Goal: Contribute content: Contribute content

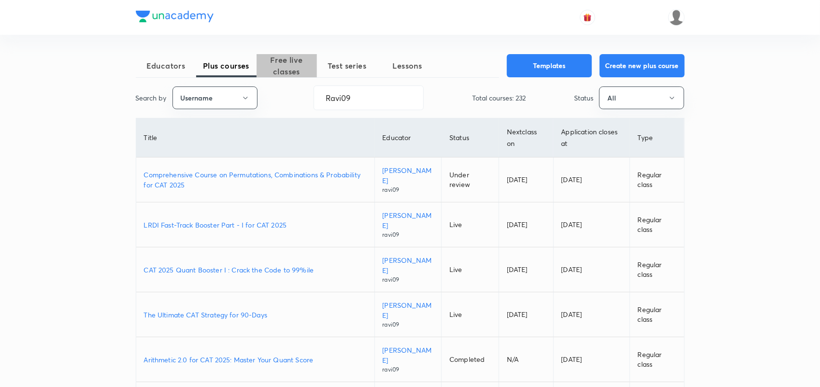
click at [279, 68] on span "Free live classes" at bounding box center [286, 65] width 60 height 23
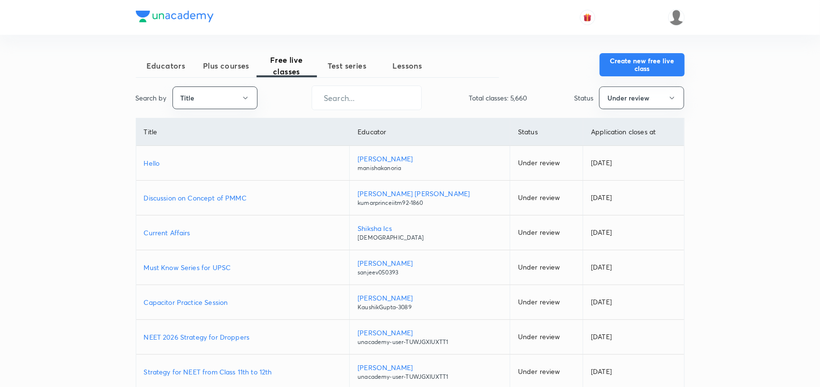
click at [629, 67] on button "Create new free live class" at bounding box center [641, 64] width 85 height 23
click at [236, 99] on button "Title" at bounding box center [214, 97] width 85 height 23
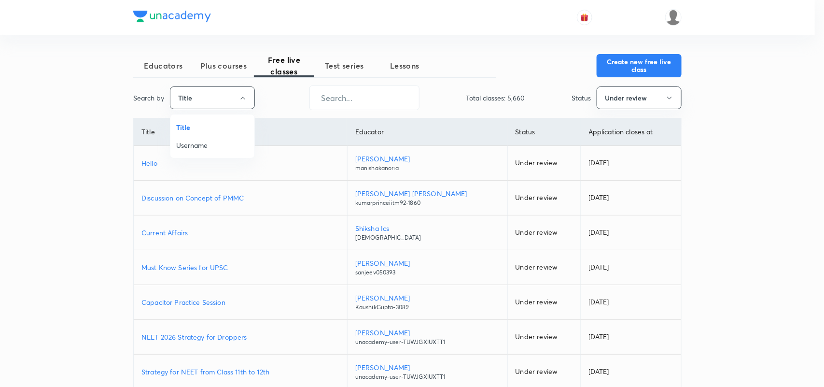
click at [208, 148] on span "Username" at bounding box center [212, 145] width 72 height 10
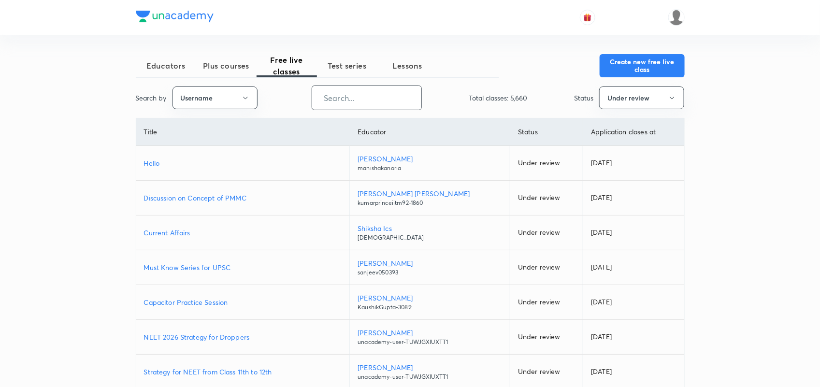
click at [364, 98] on input "text" at bounding box center [366, 97] width 109 height 25
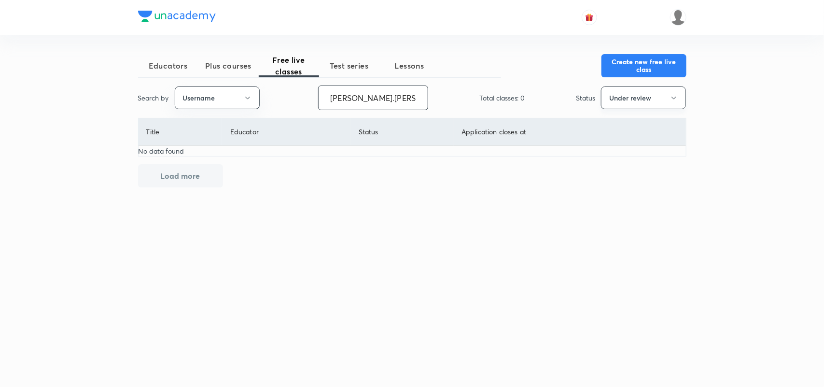
type input "Ronak.shah-3009"
click at [645, 102] on button "Under review" at bounding box center [643, 97] width 85 height 23
click at [613, 126] on span "All" at bounding box center [644, 127] width 72 height 10
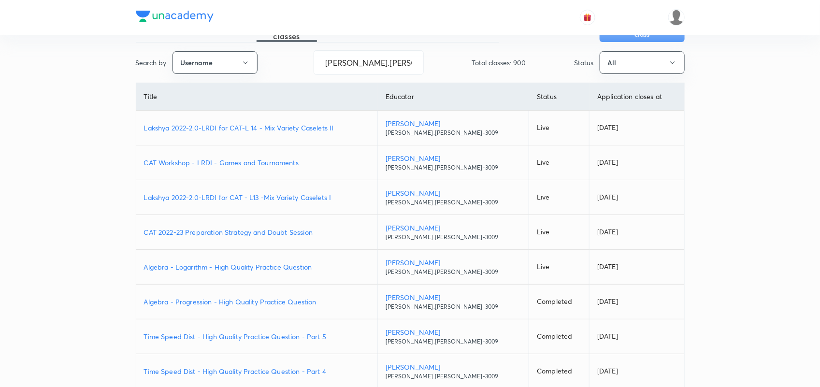
scroll to position [157, 0]
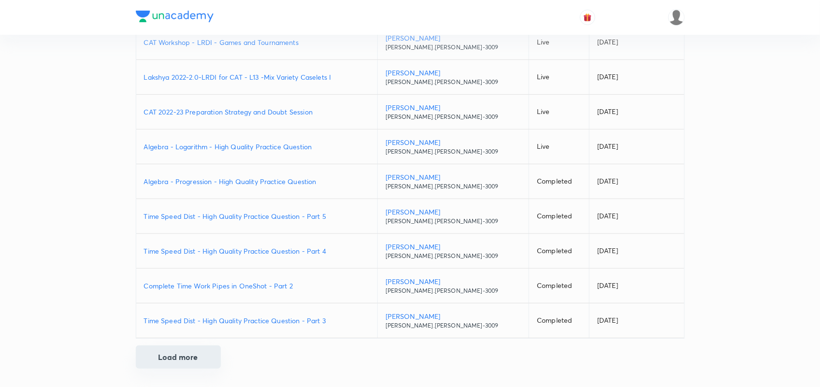
click at [197, 361] on button "Load more" at bounding box center [178, 356] width 85 height 23
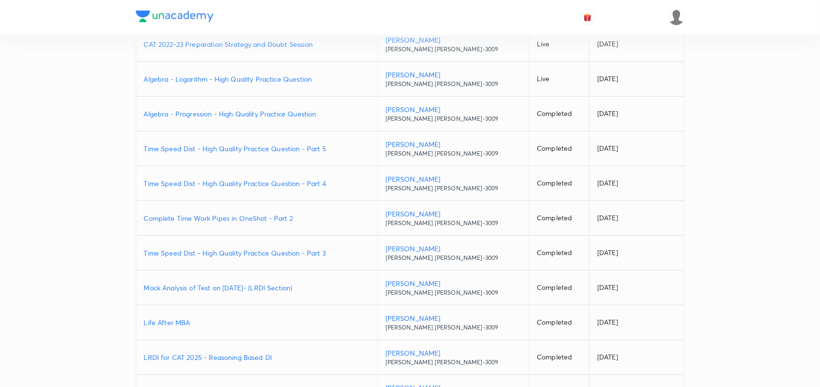
scroll to position [231, 0]
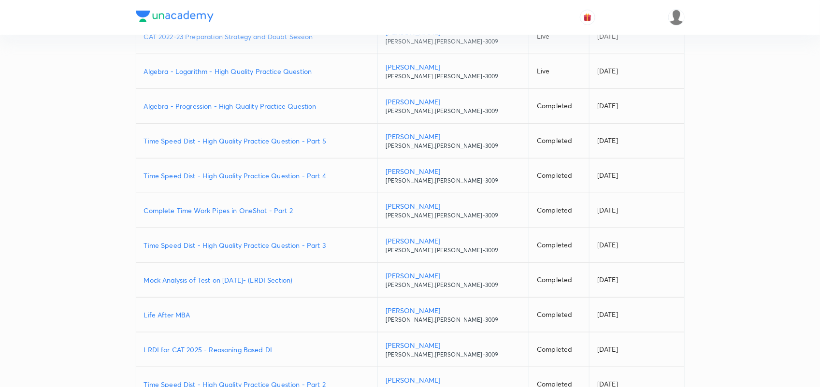
click at [262, 281] on p "Mock Analysis of Test on 20.07.2025- (LRDI Section)" at bounding box center [257, 280] width 226 height 10
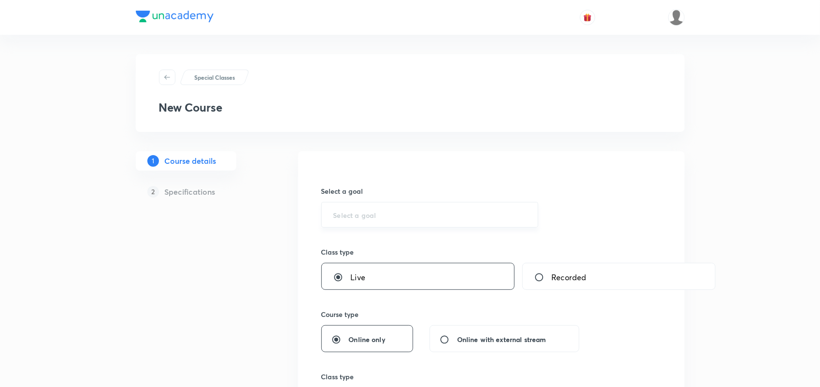
click at [369, 213] on input "text" at bounding box center [429, 214] width 193 height 9
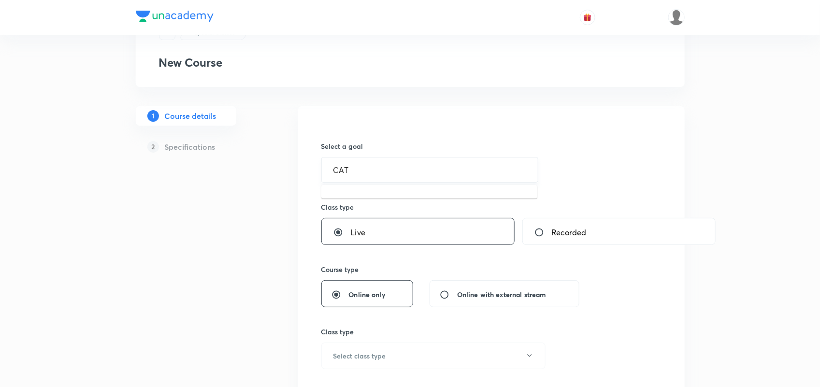
scroll to position [46, 0]
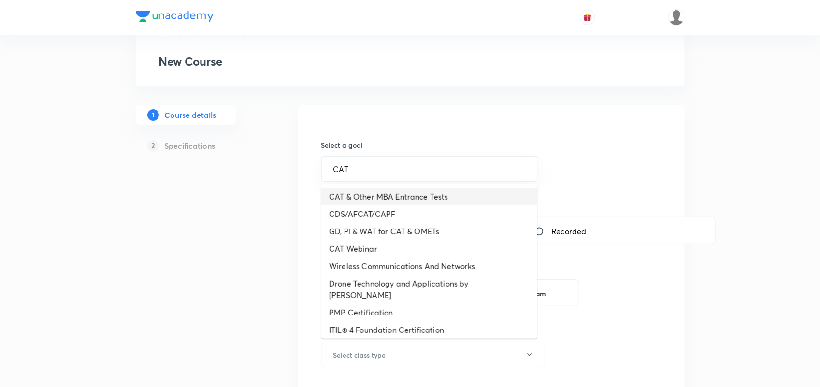
click at [368, 197] on li "CAT & Other MBA Entrance Tests" at bounding box center [429, 196] width 216 height 17
type input "CAT & Other MBA Entrance Tests"
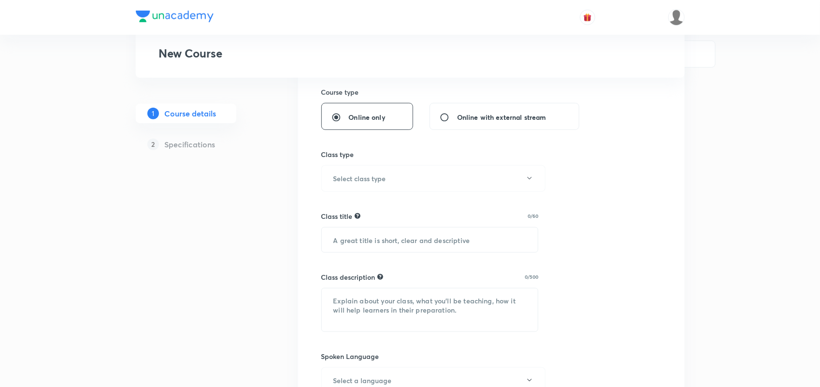
scroll to position [223, 0]
click at [387, 191] on button "Select class type" at bounding box center [433, 178] width 224 height 27
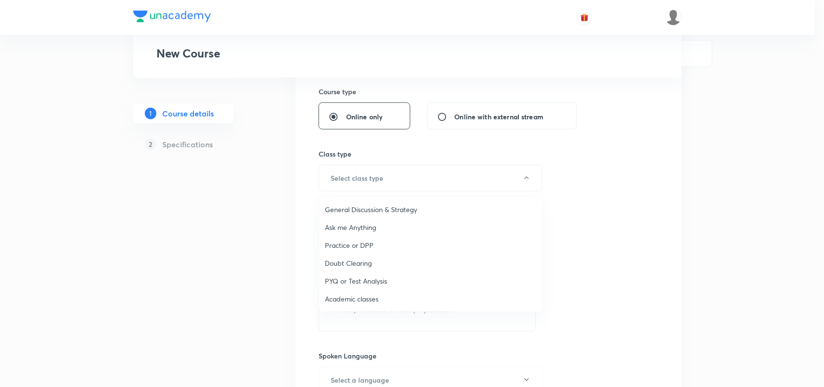
click at [358, 279] on span "PYQ or Test Analysis" at bounding box center [431, 281] width 212 height 10
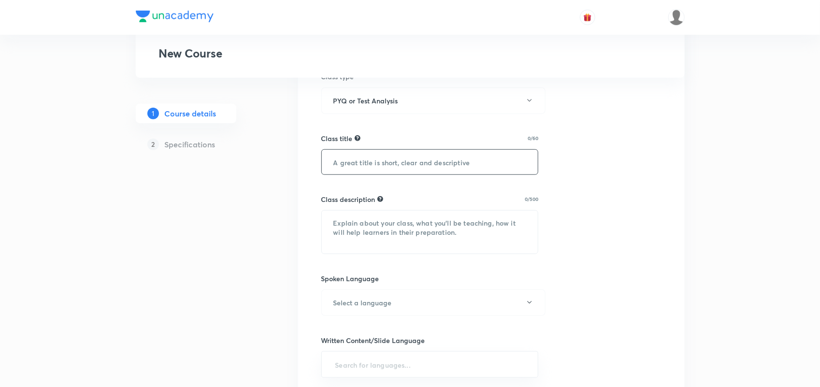
scroll to position [300, 0]
click at [403, 167] on input "text" at bounding box center [430, 161] width 216 height 25
paste input "35700"
type input "3"
click at [350, 166] on input "text" at bounding box center [430, 161] width 216 height 25
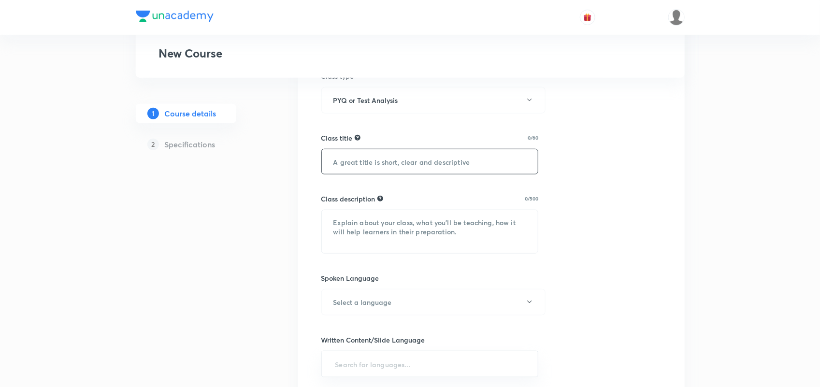
paste input "Mock Analysis of Test on 20.07.2025- (LRDI Section)"
click at [431, 160] on input "Mock Analysis of Test on 20.07.2025- (LRDI Section)" at bounding box center [430, 161] width 216 height 25
click at [440, 158] on input "Mock Analysis of Test on 31.07.2025- (LRDI Section)" at bounding box center [430, 161] width 216 height 25
click at [486, 160] on input "Mock Analysis of Test on 31.08.2025- (LRDI Section)" at bounding box center [430, 161] width 216 height 25
type input "Mock Analysis of Test on 31.08.2025- (QA Section)"
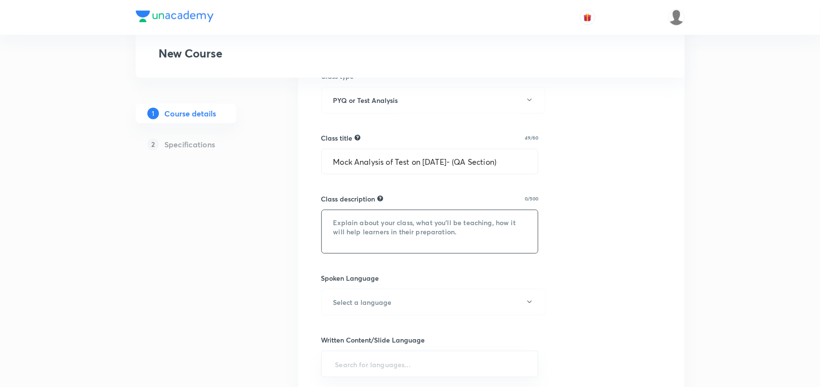
click at [342, 217] on textarea at bounding box center [430, 231] width 216 height 43
paste textarea "In this class Ronak sir will discuss complete LRDI section of Test on 20.07.202…"
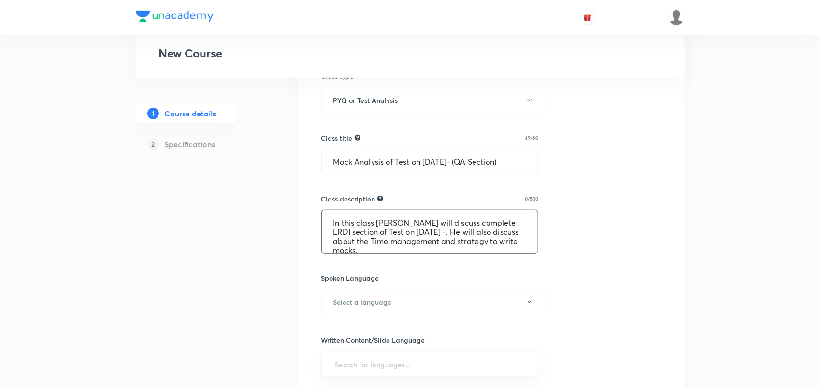
scroll to position [2, 0]
click at [507, 219] on textarea "In this class Ronak sir will discuss complete LRDI section of Test on 20.07.202…" at bounding box center [430, 231] width 216 height 43
click at [407, 230] on textarea "In this class Ronak sir will discuss complete QA section of Test on 20.07.2025 …" at bounding box center [430, 231] width 216 height 43
click at [416, 228] on textarea "In this class Ronak sir will discuss complete QA section of Test on 31.07.2025 …" at bounding box center [430, 231] width 216 height 43
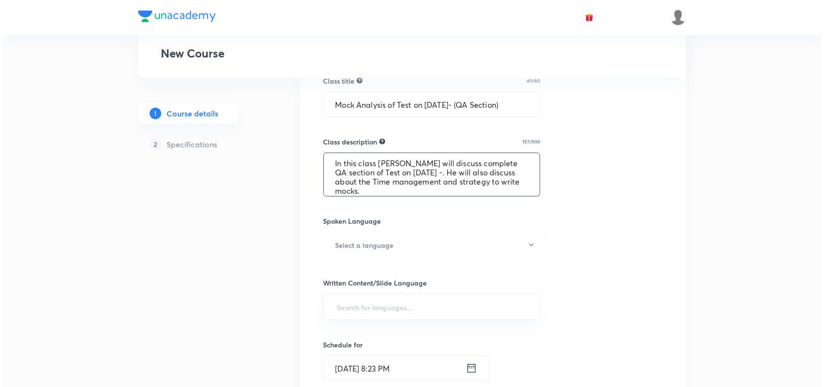
scroll to position [358, 0]
type textarea "In this class Ronak sir will discuss complete QA section of Test on 31.08.2025 …"
click at [383, 250] on h6 "Select a language" at bounding box center [362, 245] width 58 height 10
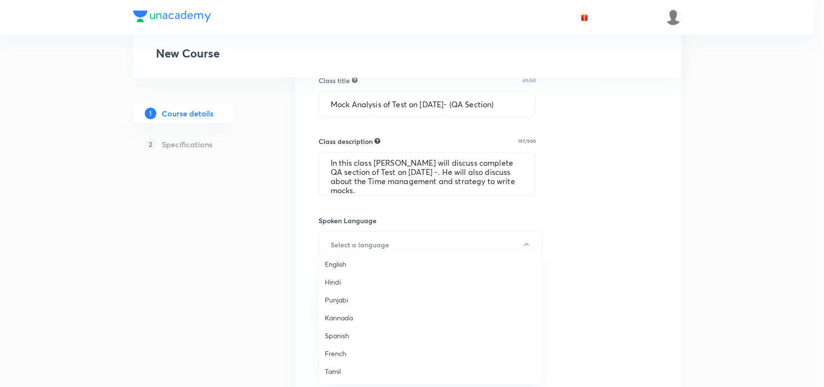
click at [355, 264] on span "English" at bounding box center [431, 264] width 212 height 10
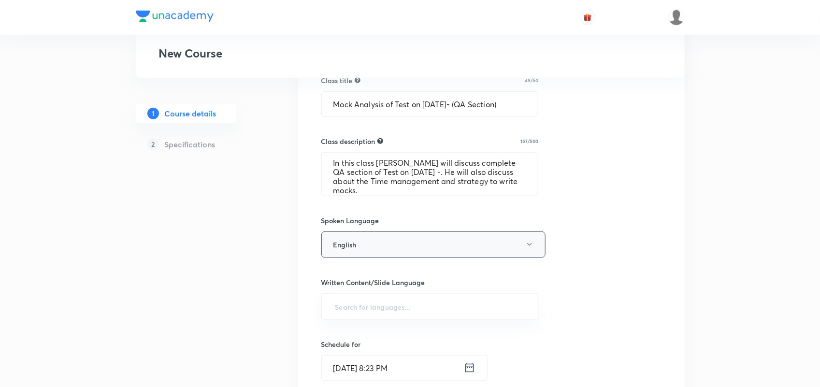
click at [355, 242] on button "English" at bounding box center [433, 244] width 224 height 27
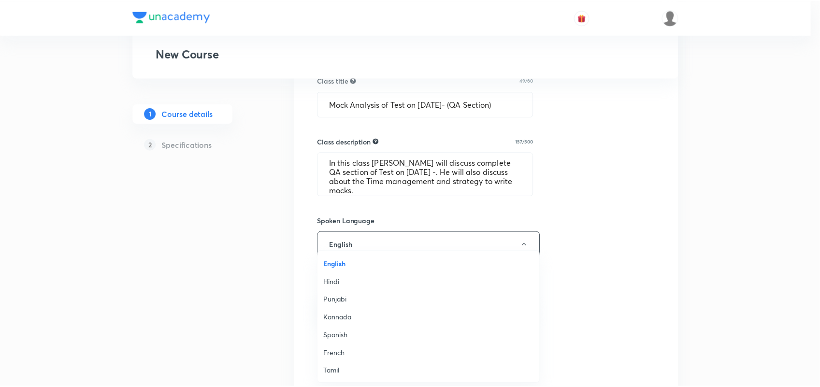
scroll to position [286, 0]
click at [337, 378] on li "Hinglish" at bounding box center [430, 371] width 223 height 18
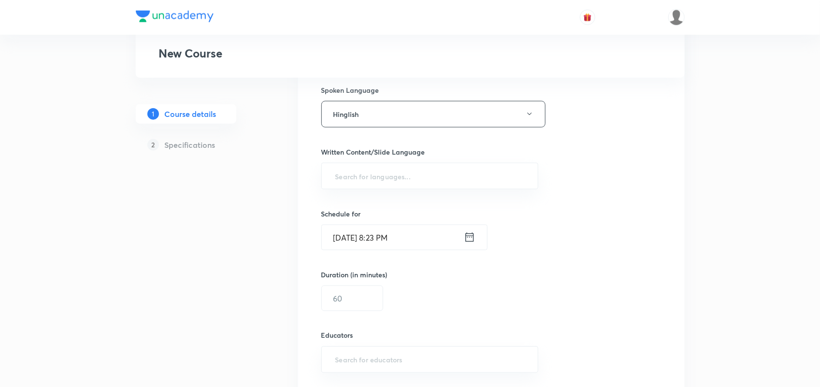
scroll to position [492, 0]
click at [366, 179] on input "text" at bounding box center [429, 173] width 193 height 18
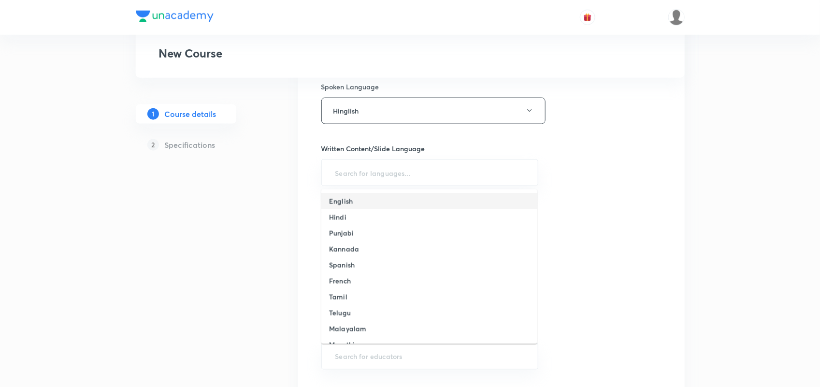
click at [339, 206] on li "English" at bounding box center [429, 201] width 216 height 16
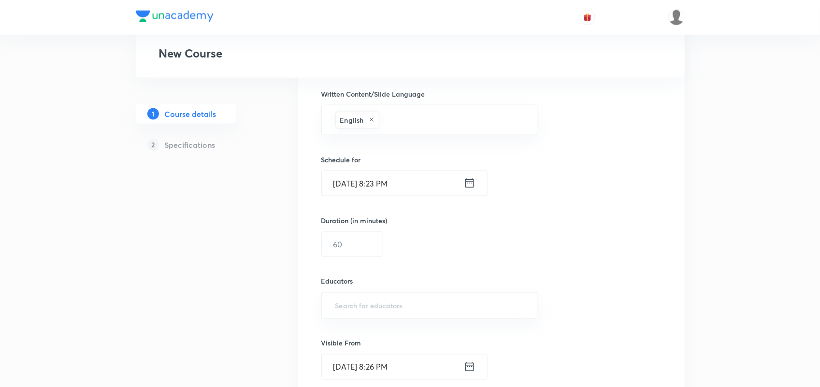
scroll to position [547, 0]
click at [468, 186] on icon at bounding box center [470, 182] width 12 height 14
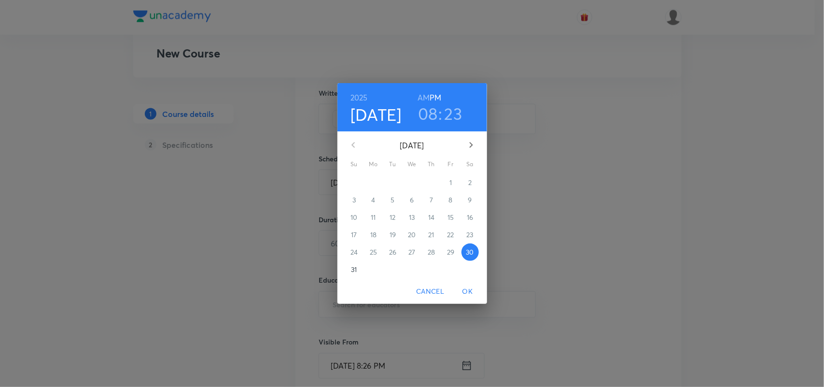
click at [357, 272] on p "31" at bounding box center [354, 270] width 6 height 10
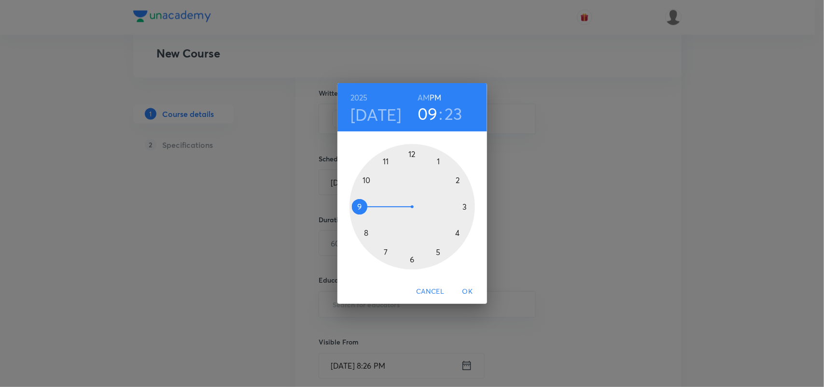
drag, startPoint x: 361, startPoint y: 232, endPoint x: 356, endPoint y: 212, distance: 20.7
click at [356, 212] on div at bounding box center [413, 207] width 126 height 126
drag, startPoint x: 452, startPoint y: 242, endPoint x: 411, endPoint y: 170, distance: 82.8
click at [411, 170] on div at bounding box center [413, 207] width 126 height 126
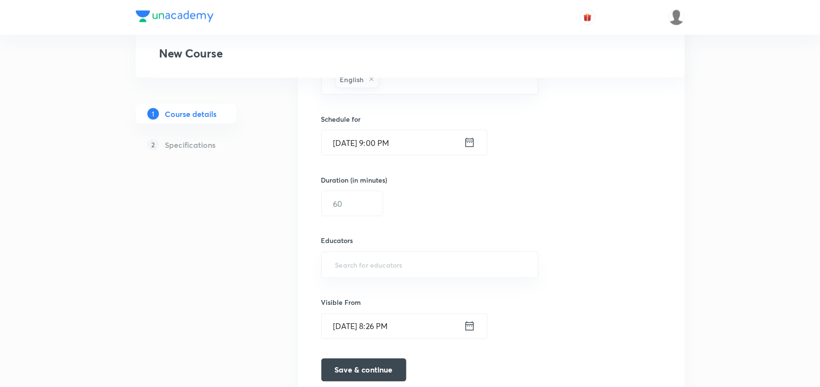
scroll to position [587, 0]
click at [332, 205] on input "text" at bounding box center [352, 203] width 61 height 25
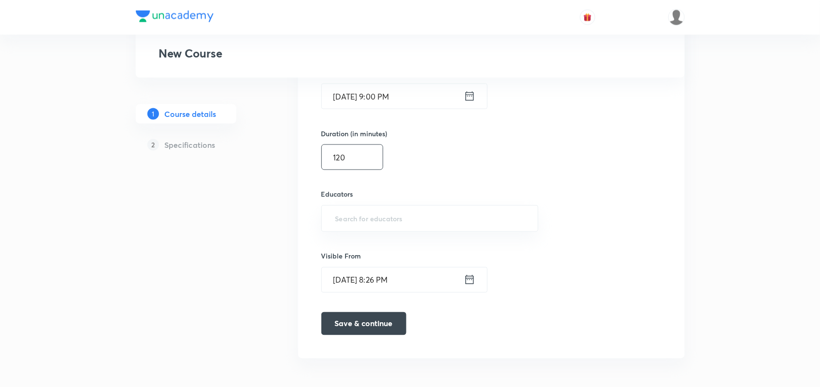
scroll to position [634, 0]
type input "120"
click at [345, 212] on input "text" at bounding box center [429, 218] width 193 height 18
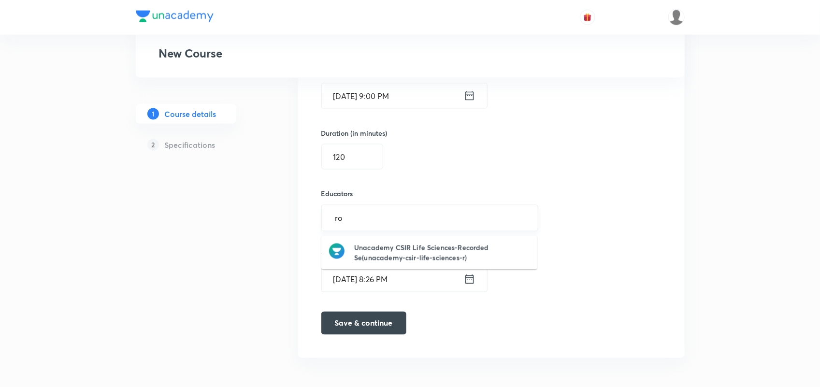
type input "r"
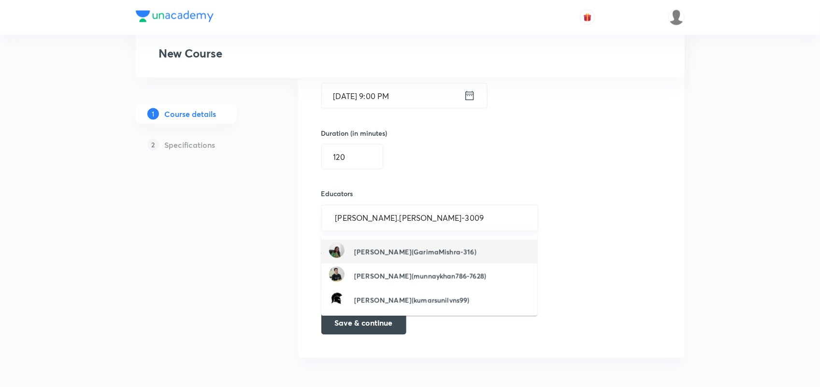
type input "ronak.shah-3009"
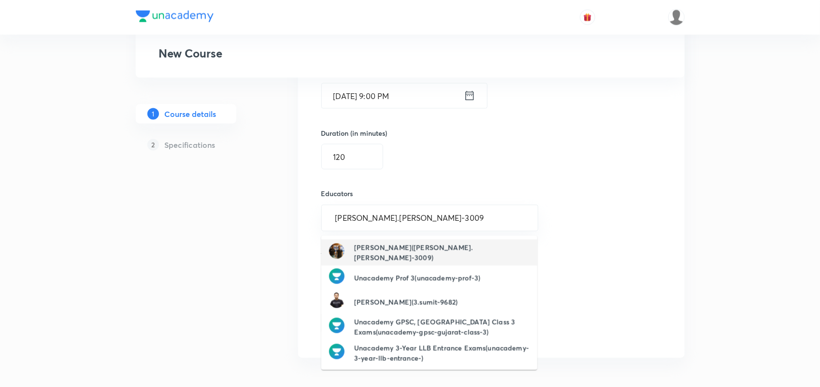
click at [397, 249] on h6 "Ronakkumar Shah(ronak.shah-3009)" at bounding box center [441, 252] width 175 height 20
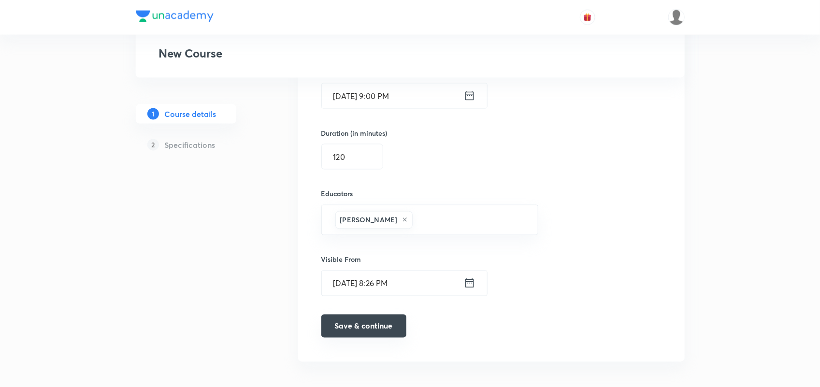
click at [379, 329] on button "Save & continue" at bounding box center [363, 325] width 85 height 23
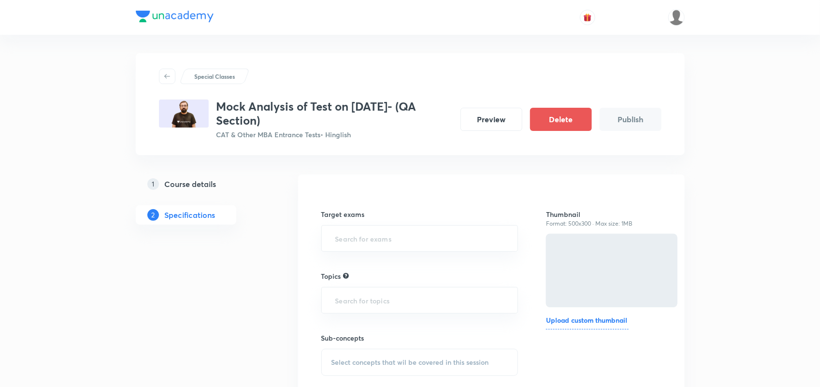
scroll to position [0, 0]
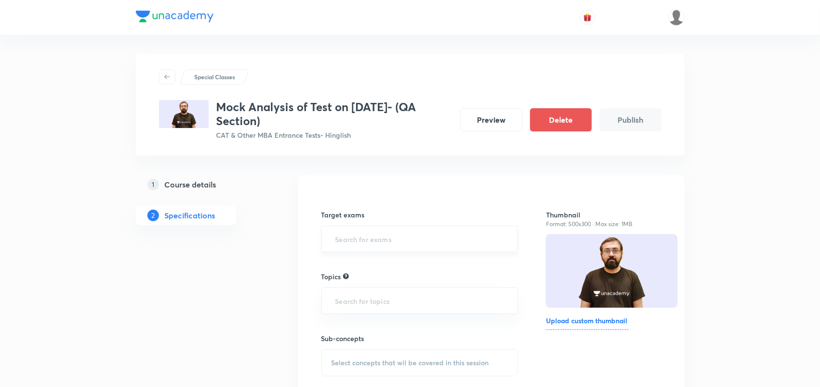
click at [365, 234] on input "text" at bounding box center [419, 239] width 173 height 18
type input "CAT"
click at [360, 284] on li "CAT 2025" at bounding box center [420, 283] width 196 height 17
type input "OM"
click at [369, 291] on li "OMETs 2025" at bounding box center [420, 287] width 196 height 17
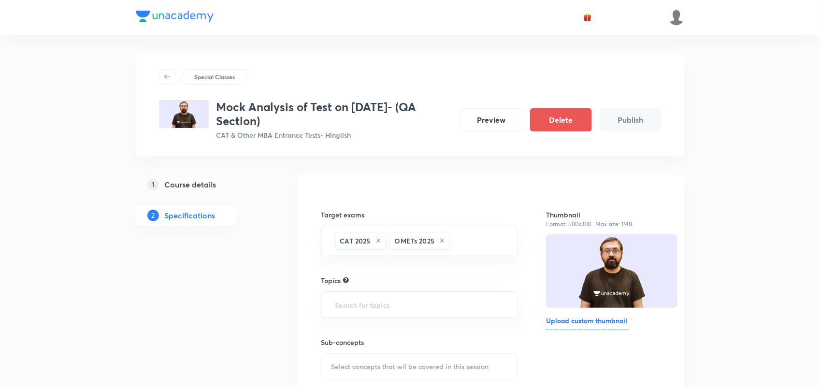
scroll to position [83, 0]
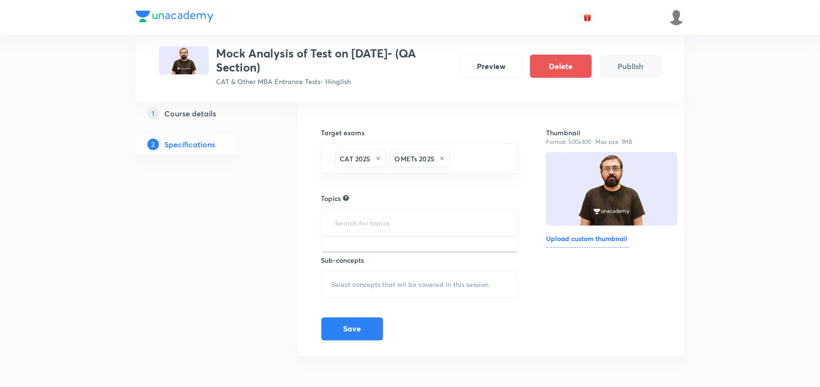
click at [368, 221] on input "text" at bounding box center [419, 222] width 173 height 18
type input "Q"
click at [423, 222] on input "text" at bounding box center [419, 222] width 173 height 18
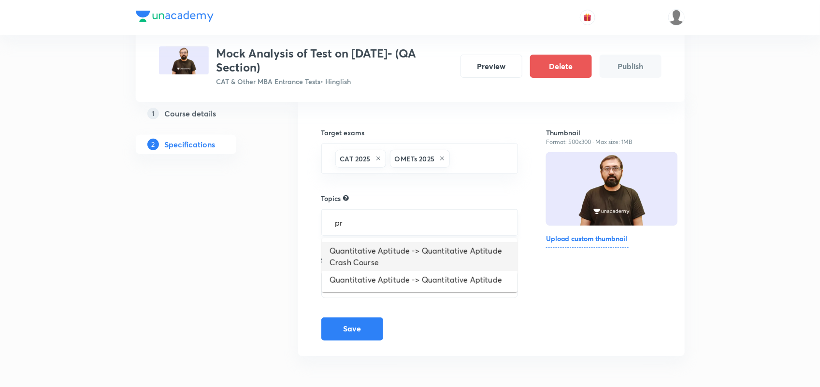
type input "p"
type input "Q"
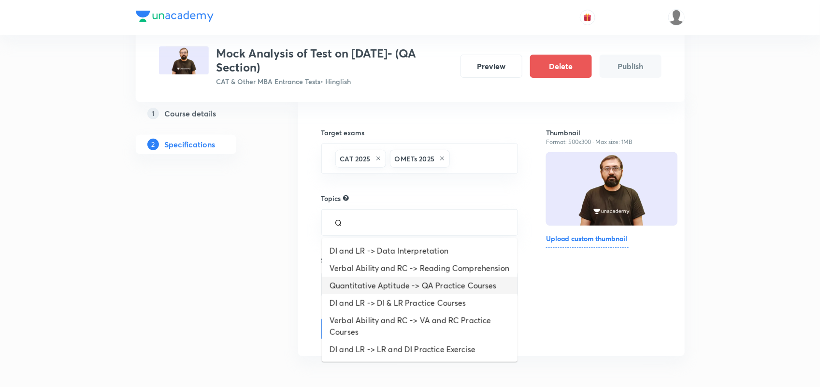
click at [440, 286] on li "Quantitative Aptitude -> QA Practice Courses" at bounding box center [420, 285] width 196 height 17
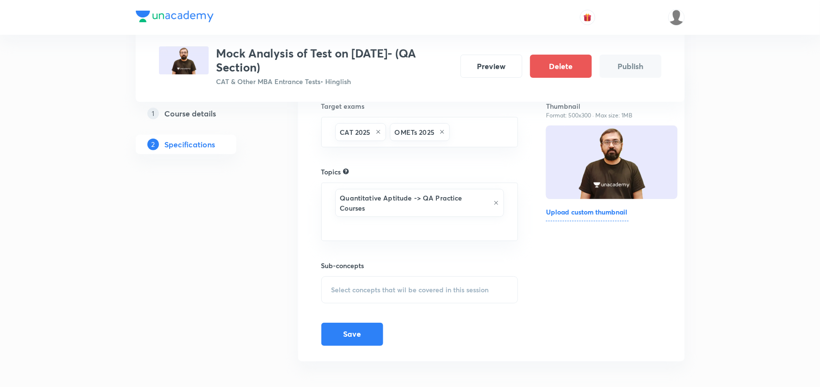
scroll to position [110, 0]
click at [410, 288] on span "Select concepts that wil be covered in this session" at bounding box center [409, 289] width 157 height 8
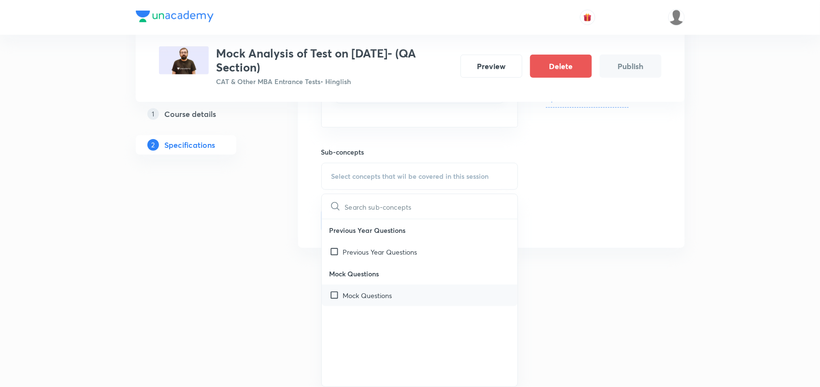
click at [360, 288] on div "Mock Questions" at bounding box center [420, 295] width 196 height 22
checkbox input "true"
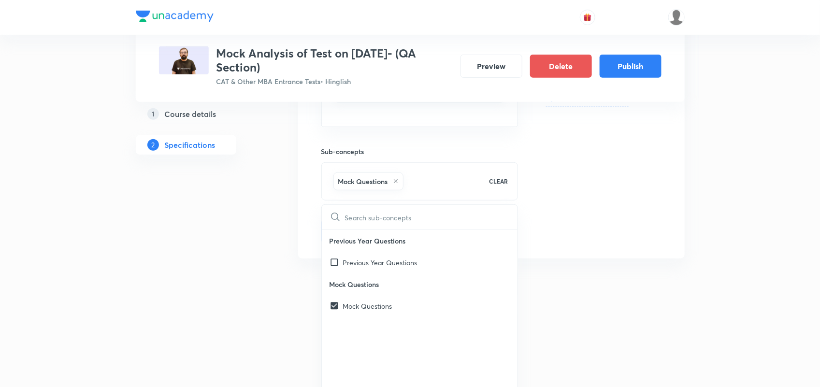
click at [597, 220] on div "Thumbnail Format: 500x300 · Max size: 1MB Upload custom thumbnail" at bounding box center [603, 105] width 115 height 275
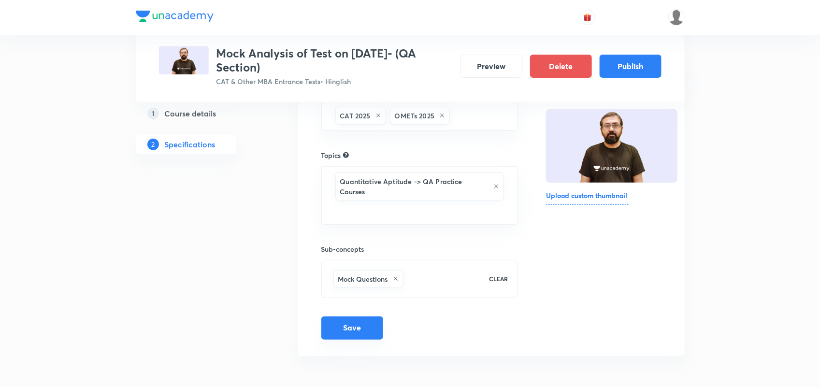
click at [348, 333] on button "Save" at bounding box center [352, 327] width 62 height 23
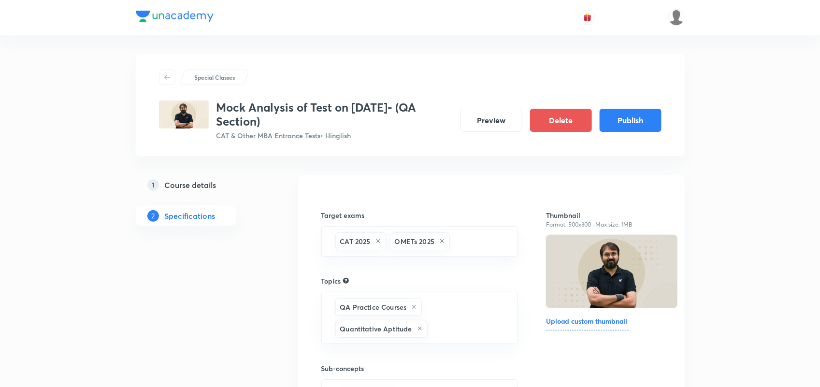
scroll to position [121, 0]
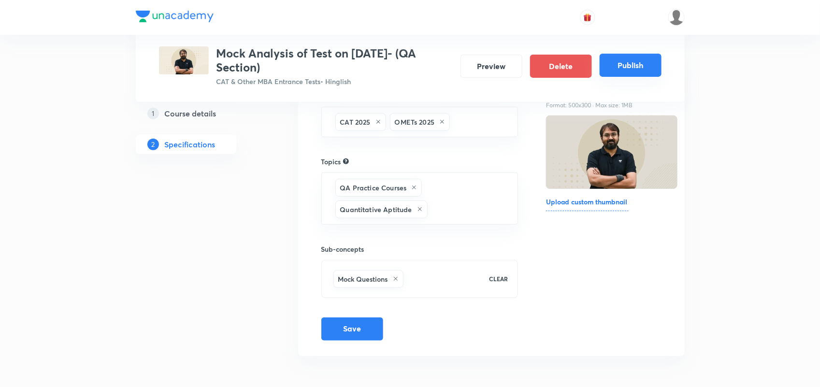
click at [630, 66] on button "Publish" at bounding box center [630, 65] width 62 height 23
click at [501, 344] on div "Target exams CAT 2025 OMETs 2025 ​ Topics QA Practice Courses Quantitative Apti…" at bounding box center [491, 206] width 386 height 300
click at [341, 336] on button "Save" at bounding box center [352, 327] width 62 height 23
click at [490, 69] on button "Preview" at bounding box center [491, 65] width 62 height 23
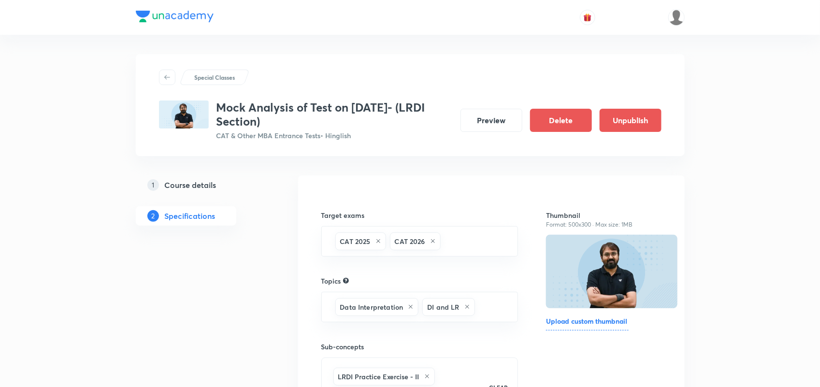
drag, startPoint x: 216, startPoint y: 105, endPoint x: 307, endPoint y: 126, distance: 93.6
click at [307, 126] on h3 "Mock Analysis of Test on [DATE]- (LRDI Section)" at bounding box center [334, 114] width 236 height 28
click at [187, 184] on h5 "Course details" at bounding box center [191, 185] width 52 height 12
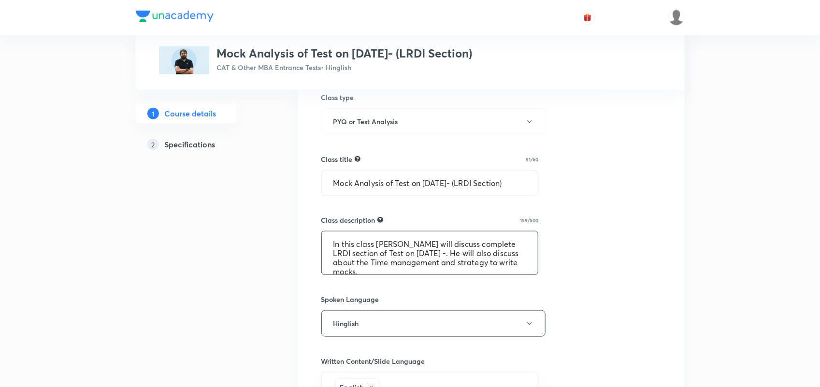
scroll to position [9, 0]
drag, startPoint x: 327, startPoint y: 239, endPoint x: 436, endPoint y: 293, distance: 121.2
click at [436, 293] on div "Select a goal CAT & Other MBA Entrance Tests ​ Class type Live Recorded Course …" at bounding box center [491, 290] width 340 height 806
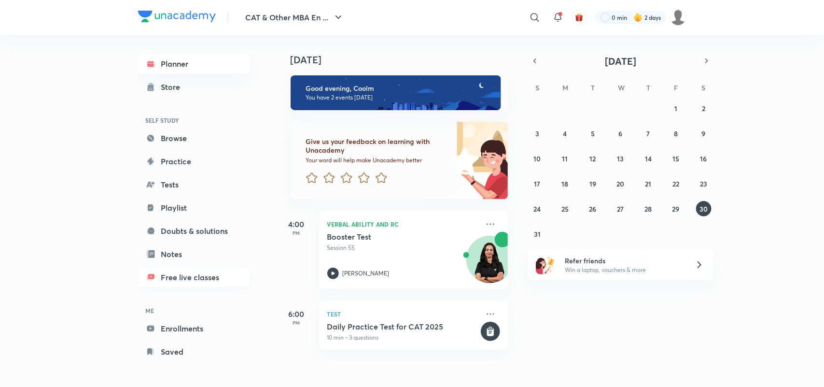
click at [181, 271] on link "Free live classes" at bounding box center [194, 277] width 112 height 19
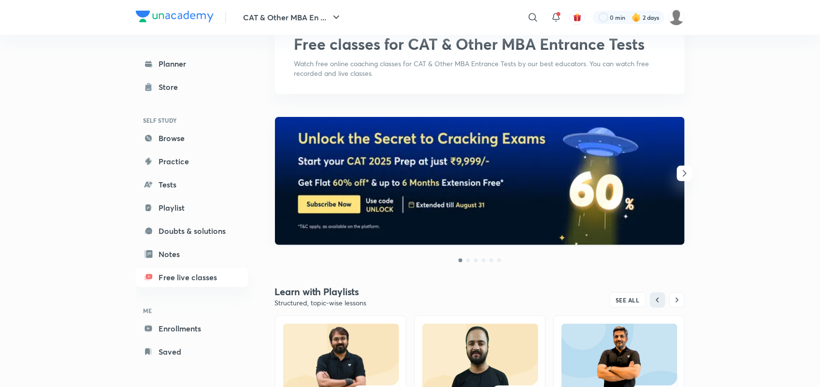
scroll to position [51, 0]
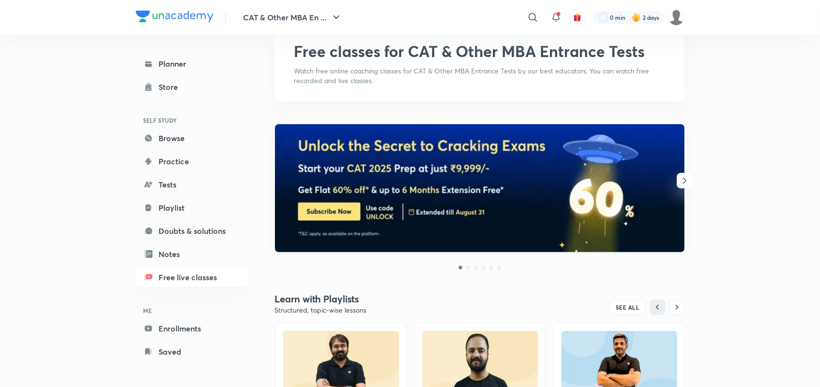
click at [684, 180] on icon "button" at bounding box center [684, 181] width 12 height 12
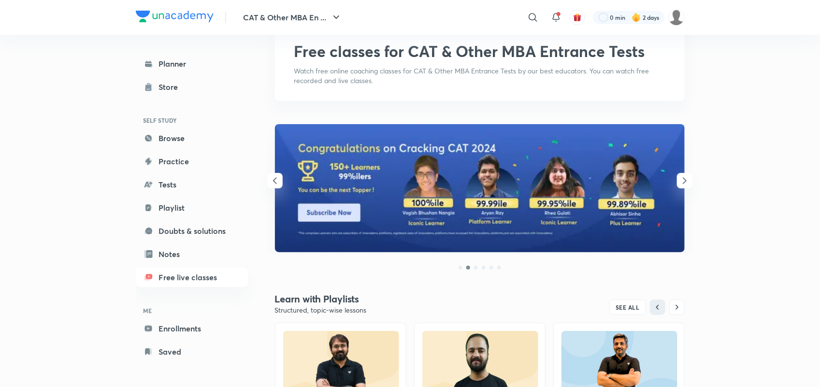
click at [684, 180] on icon "button" at bounding box center [684, 181] width 12 height 12
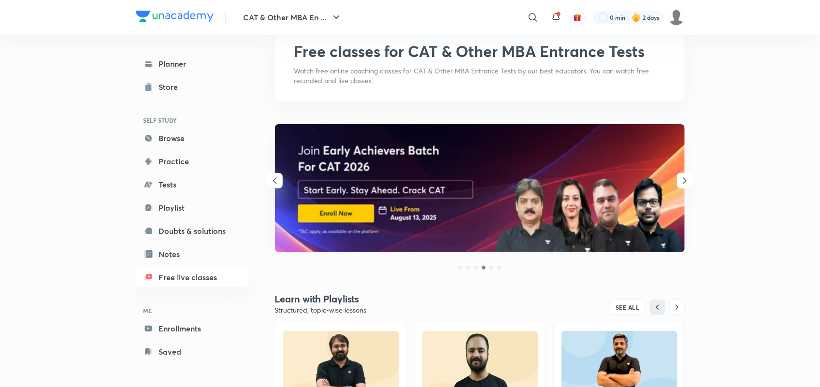
click at [684, 180] on icon "button" at bounding box center [684, 181] width 12 height 12
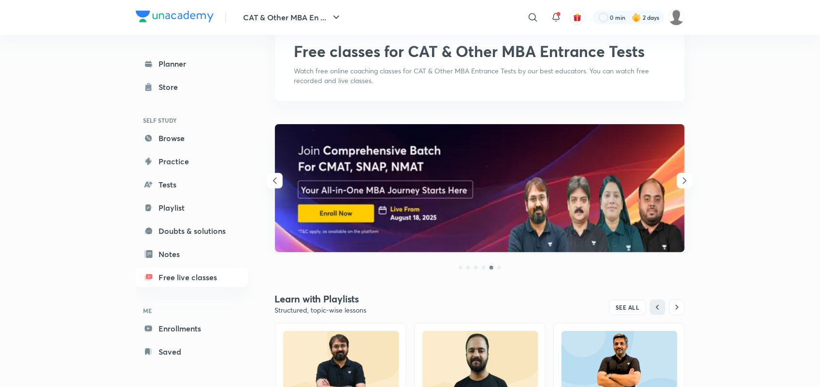
click at [684, 180] on icon "button" at bounding box center [684, 181] width 12 height 12
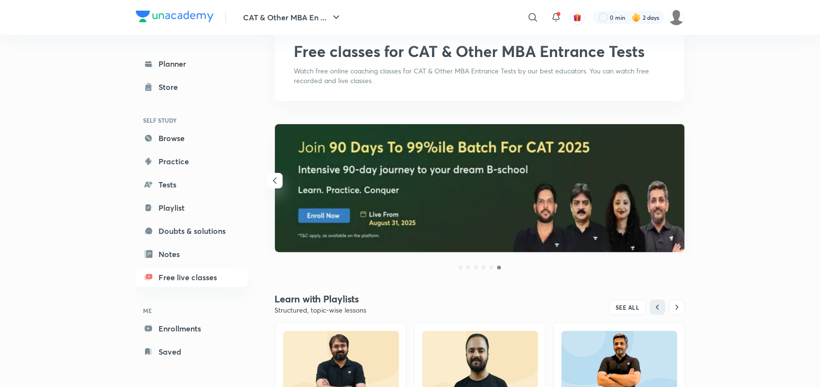
click at [278, 176] on icon "button" at bounding box center [275, 181] width 12 height 12
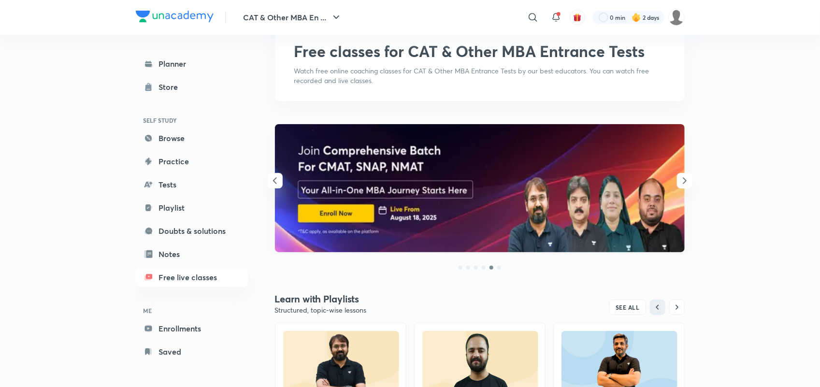
click at [278, 176] on icon "button" at bounding box center [275, 181] width 12 height 12
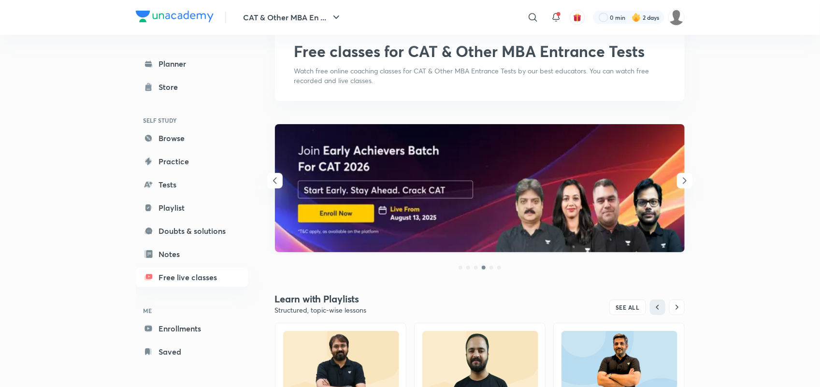
click at [680, 177] on icon "button" at bounding box center [684, 181] width 12 height 12
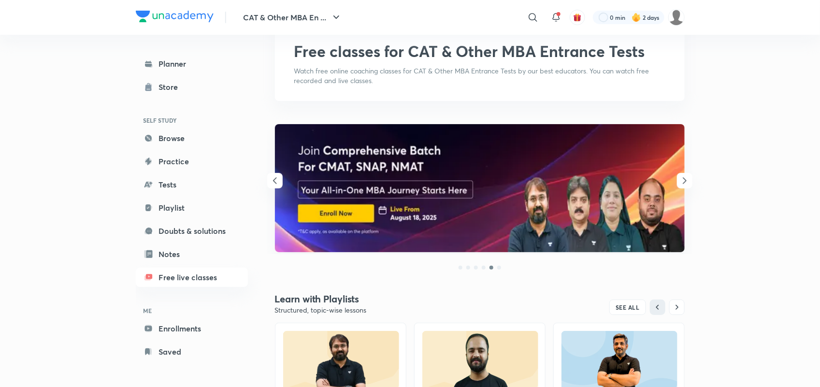
click at [680, 177] on icon "button" at bounding box center [684, 181] width 12 height 12
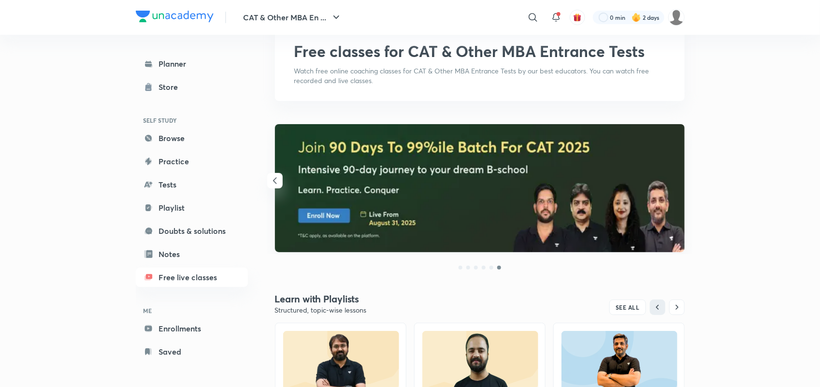
click at [680, 177] on div at bounding box center [479, 188] width 425 height 129
click at [275, 181] on icon "button" at bounding box center [275, 181] width 12 height 12
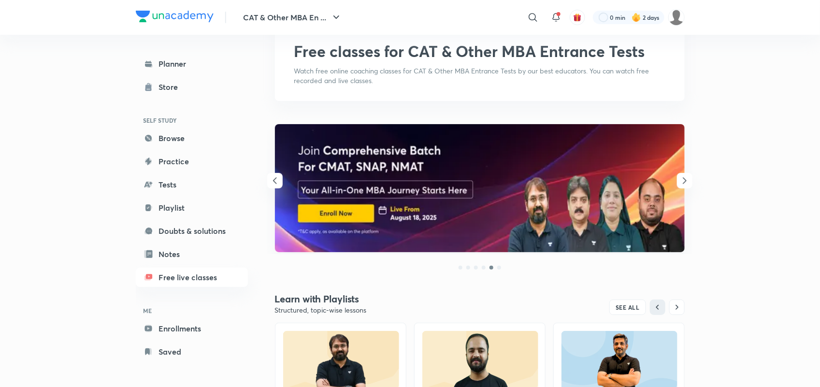
click at [275, 181] on icon "button" at bounding box center [275, 181] width 12 height 12
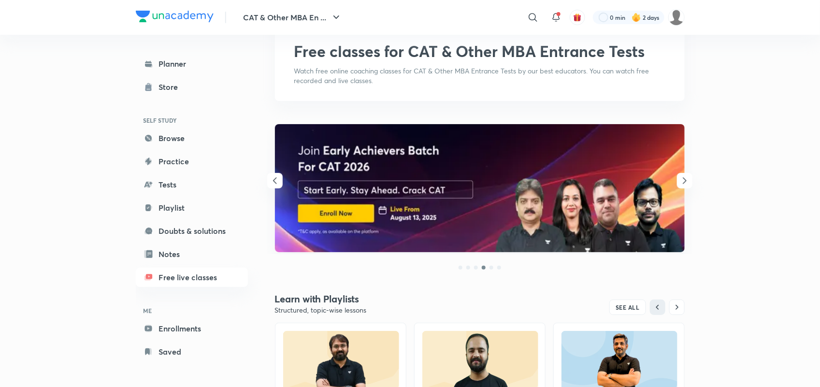
click at [275, 181] on icon "button" at bounding box center [275, 181] width 12 height 12
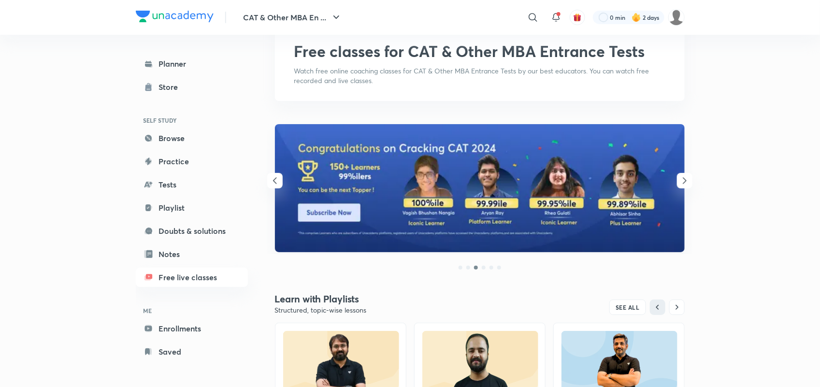
click at [275, 181] on icon "button" at bounding box center [275, 181] width 12 height 12
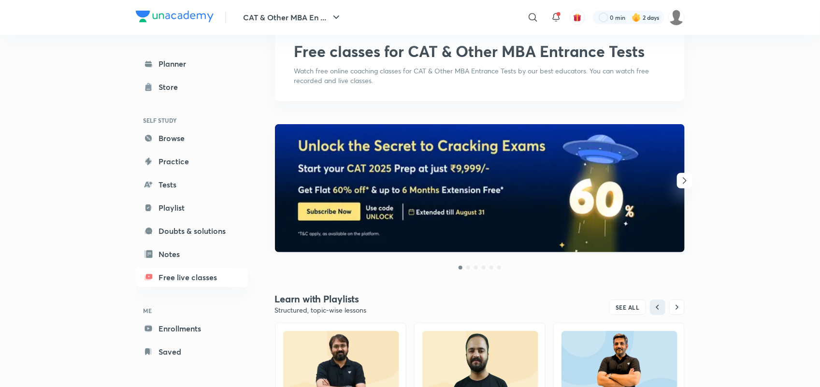
click at [275, 181] on img at bounding box center [480, 188] width 410 height 128
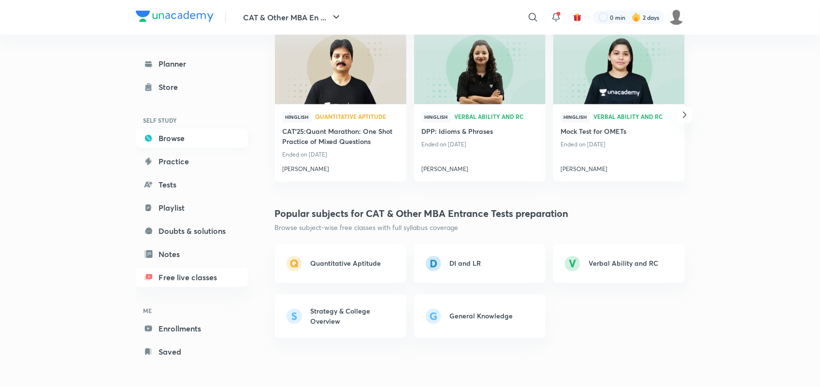
scroll to position [646, 0]
